Goal: Information Seeking & Learning: Learn about a topic

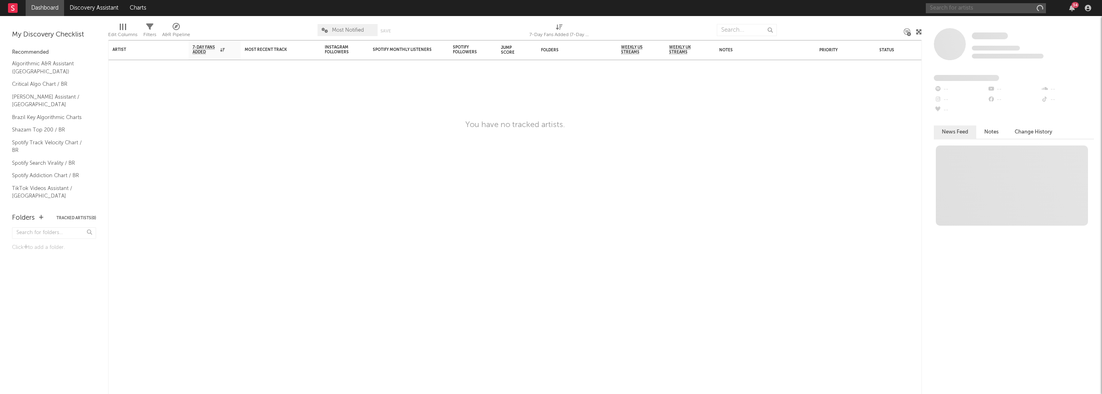
click at [976, 10] on input "text" at bounding box center [986, 8] width 120 height 10
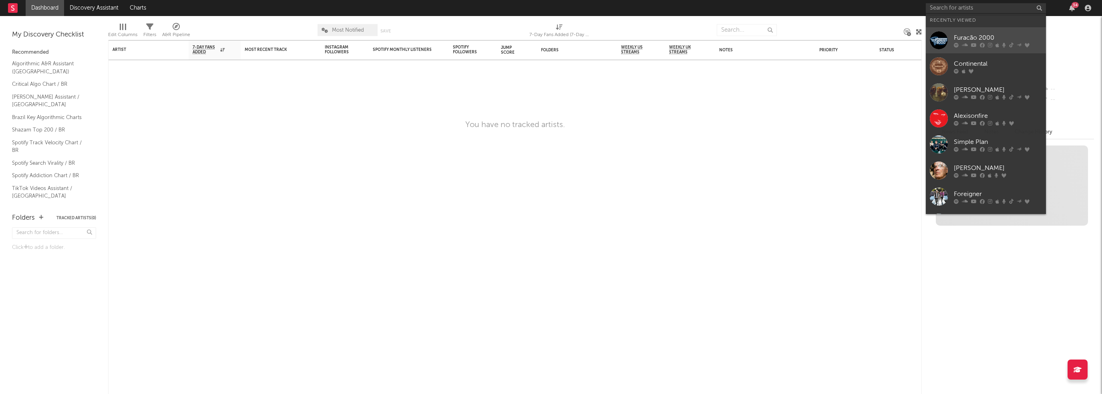
click at [937, 45] on div at bounding box center [939, 40] width 18 height 18
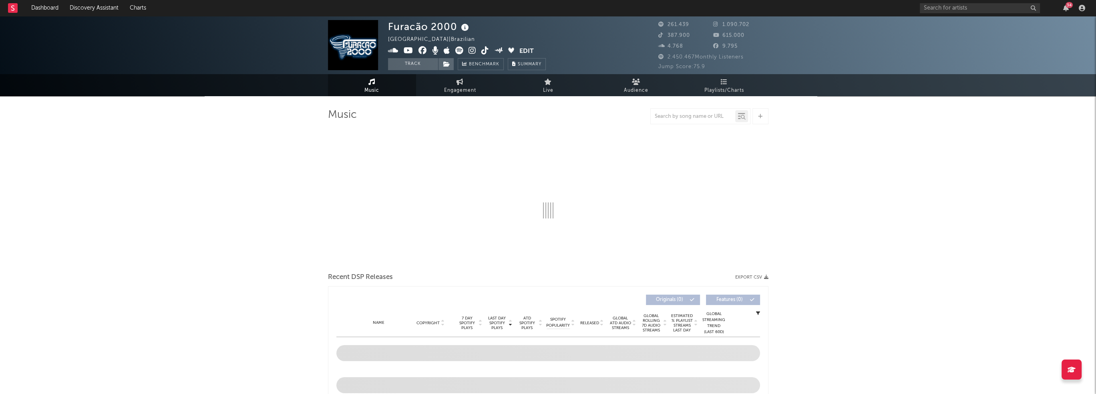
select select "6m"
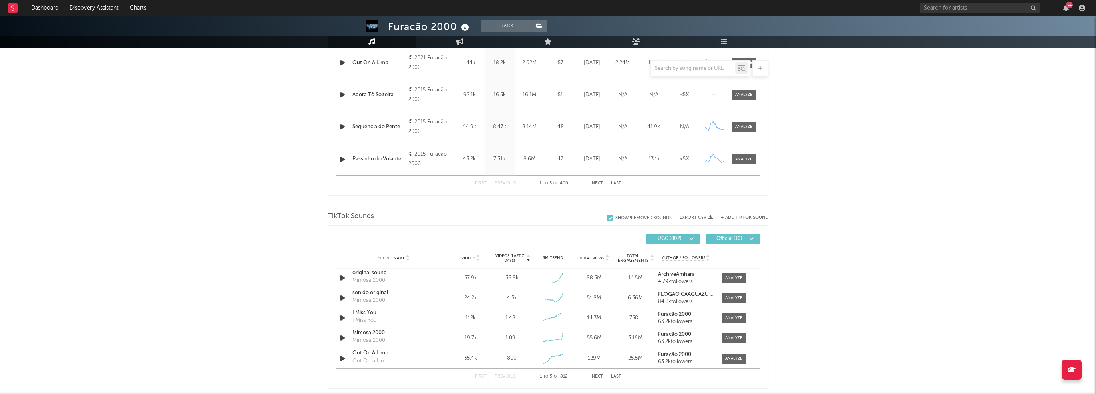
scroll to position [480, 0]
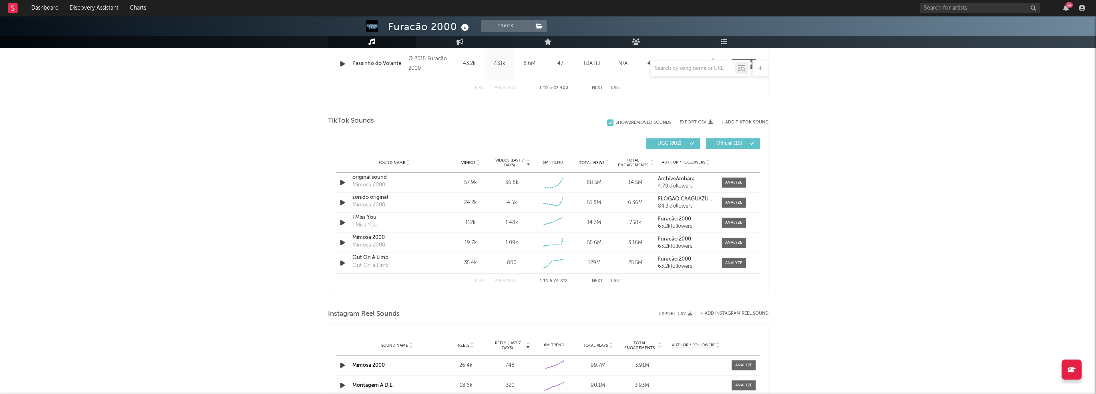
click at [241, 153] on div "Furacão 2000 Track [GEOGRAPHIC_DATA] | Brazilian Edit Track Benchmark Summary 2…" at bounding box center [548, 140] width 1096 height 1209
click at [225, 151] on div "Furacão 2000 Track [GEOGRAPHIC_DATA] | Brazilian Edit Track Benchmark Summary 2…" at bounding box center [548, 140] width 1096 height 1209
drag, startPoint x: 250, startPoint y: 290, endPoint x: 255, endPoint y: 295, distance: 6.5
click at [255, 293] on div "Furacão 2000 Track [GEOGRAPHIC_DATA] | Brazilian Edit Track Benchmark Summary 2…" at bounding box center [548, 140] width 1096 height 1209
click at [288, 124] on div "Furacão 2000 Track [GEOGRAPHIC_DATA] | Brazilian Edit Track Benchmark Summary 2…" at bounding box center [548, 140] width 1096 height 1209
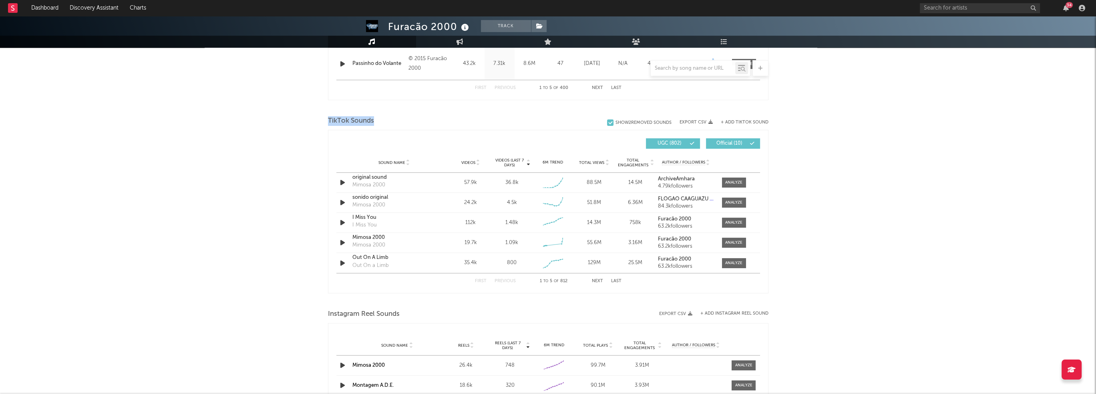
drag, startPoint x: 309, startPoint y: 121, endPoint x: 435, endPoint y: 121, distance: 126.1
click at [435, 121] on div "Furacão 2000 Track [GEOGRAPHIC_DATA] | Brazilian Edit Track Benchmark Summary 2…" at bounding box center [548, 140] width 1096 height 1209
click at [432, 120] on div "TikTok Sounds" at bounding box center [548, 121] width 440 height 14
click at [385, 119] on div "TikTok Sounds" at bounding box center [548, 121] width 440 height 14
click at [383, 118] on div "TikTok Sounds" at bounding box center [548, 121] width 440 height 14
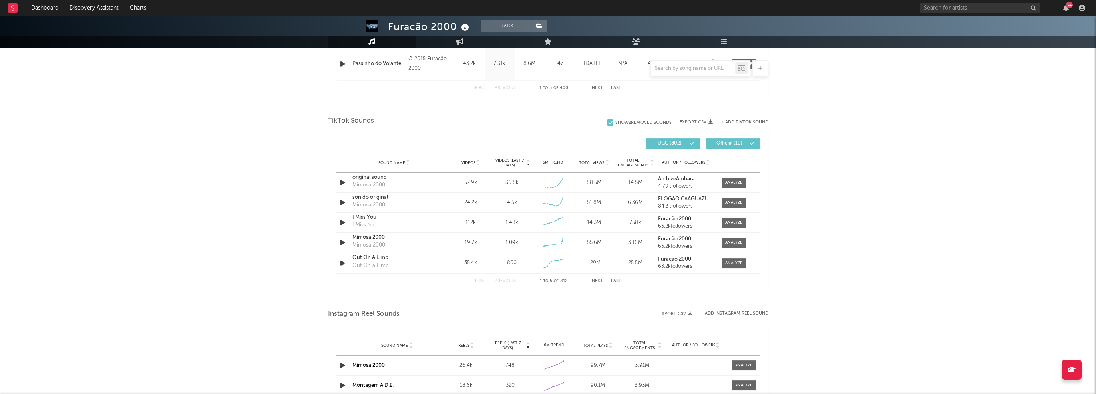
click at [383, 118] on div "TikTok Sounds" at bounding box center [548, 121] width 440 height 14
click at [337, 116] on span "TikTok Sounds" at bounding box center [351, 121] width 46 height 10
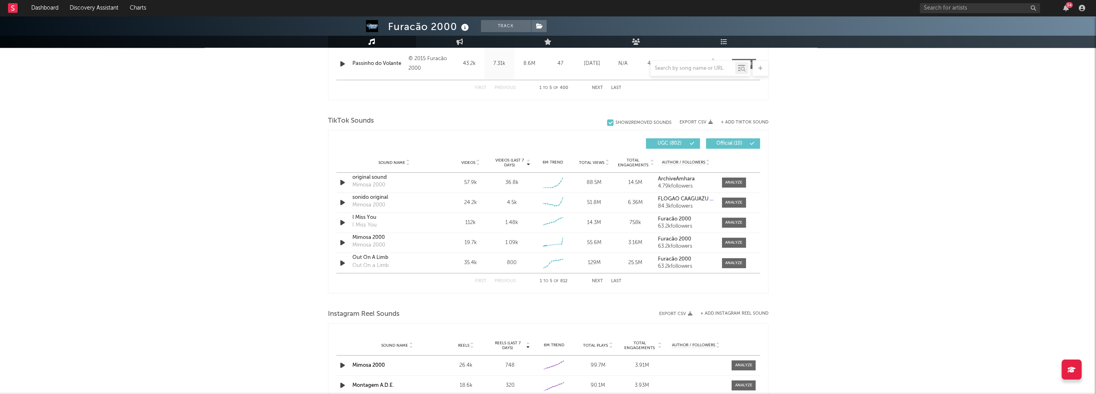
click at [293, 128] on div "Furacão 2000 Track [GEOGRAPHIC_DATA] | Brazilian Edit Track Benchmark Summary 2…" at bounding box center [548, 140] width 1096 height 1209
click at [340, 120] on span "TikTok Sounds" at bounding box center [351, 121] width 46 height 10
click at [302, 128] on div "Furacão 2000 Track [GEOGRAPHIC_DATA] | Brazilian Edit Track Benchmark Summary 2…" at bounding box center [548, 140] width 1096 height 1209
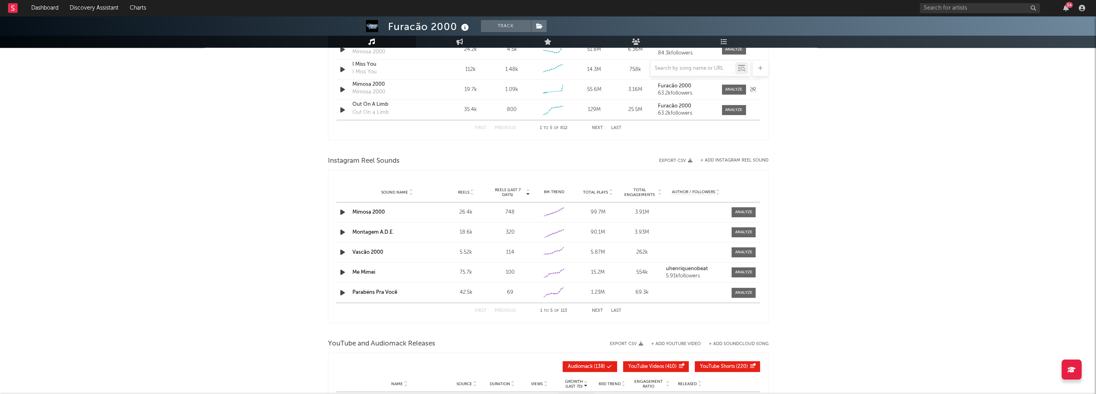
scroll to position [641, 0]
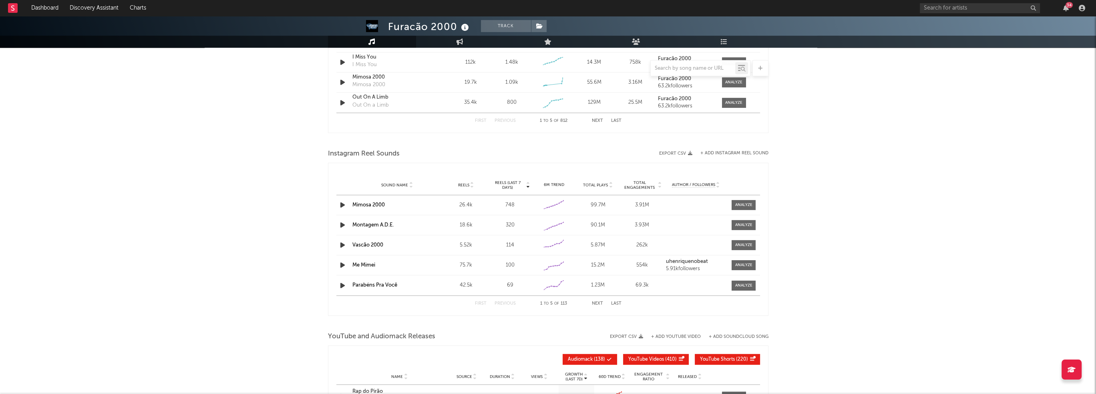
click at [746, 206] on div at bounding box center [743, 205] width 17 height 6
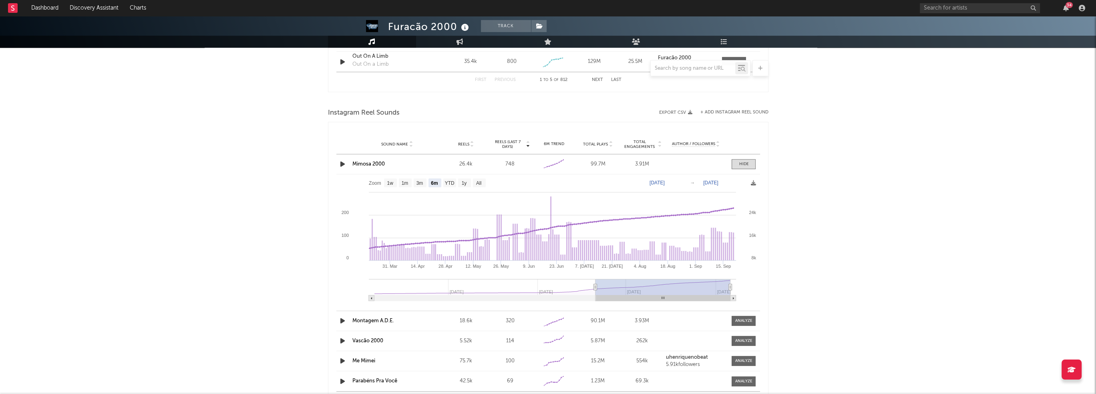
scroll to position [681, 0]
click at [388, 185] on text "1w" at bounding box center [390, 184] width 6 height 6
select select "1w"
type input "[DATE]"
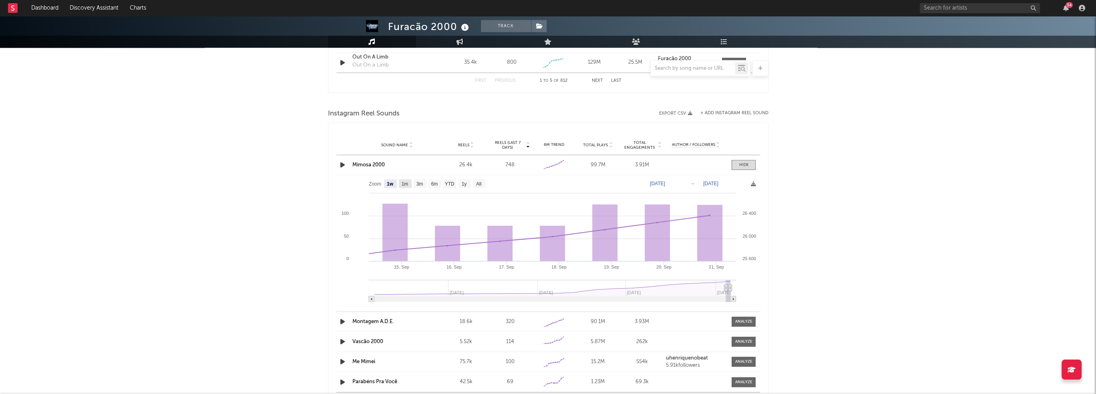
click at [404, 185] on text "1m" at bounding box center [404, 184] width 7 height 6
select select "1m"
type input "[DATE]"
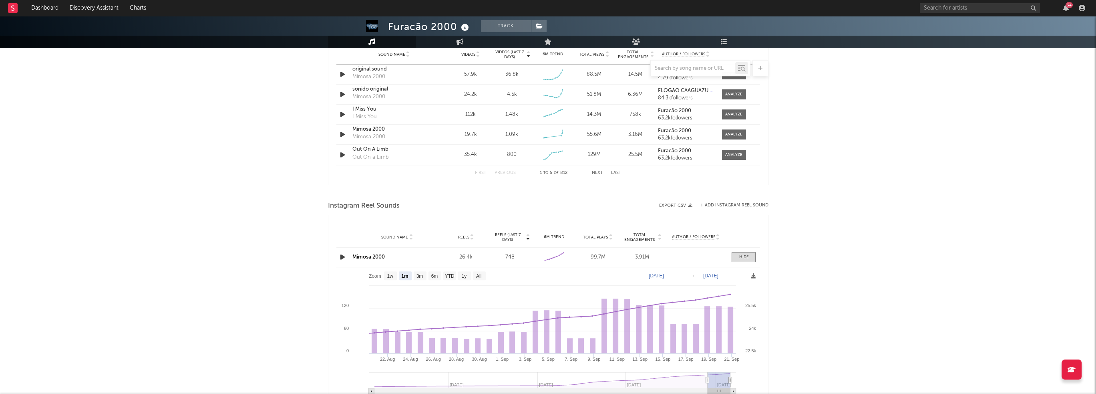
scroll to position [480, 0]
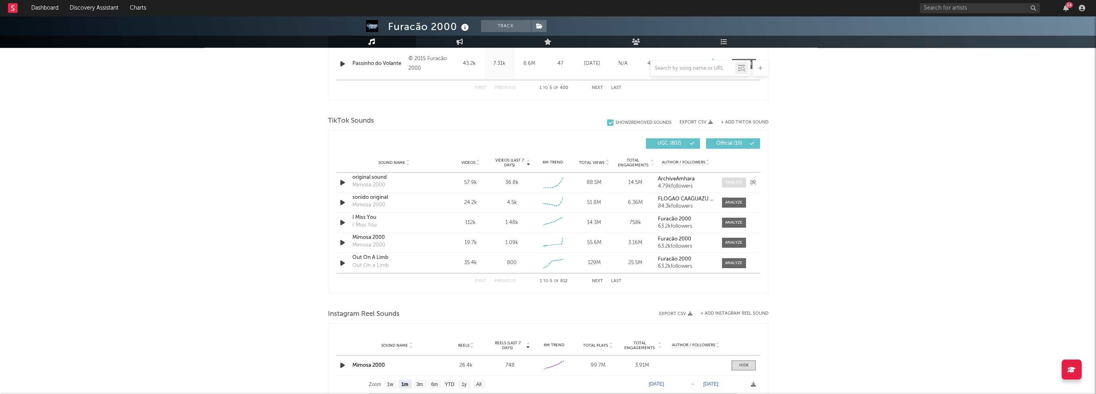
click at [730, 179] on div at bounding box center [733, 182] width 17 height 6
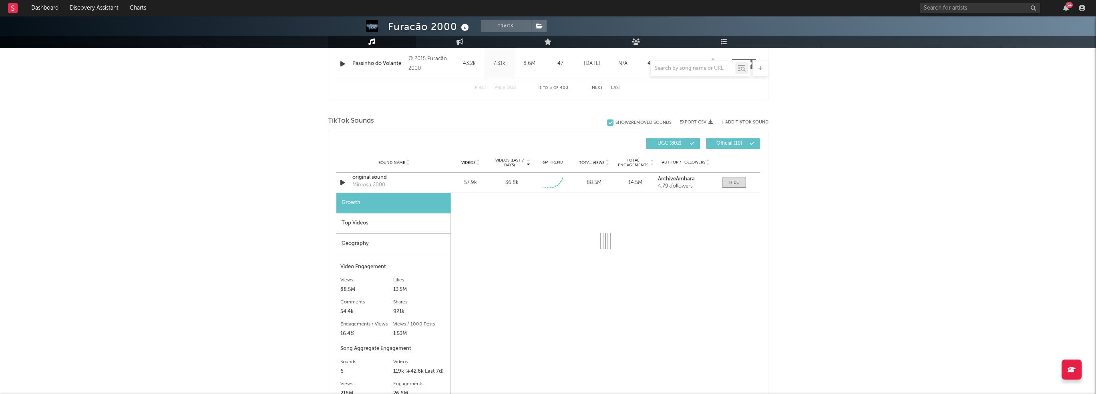
select select "1w"
